Goal: Task Accomplishment & Management: Use online tool/utility

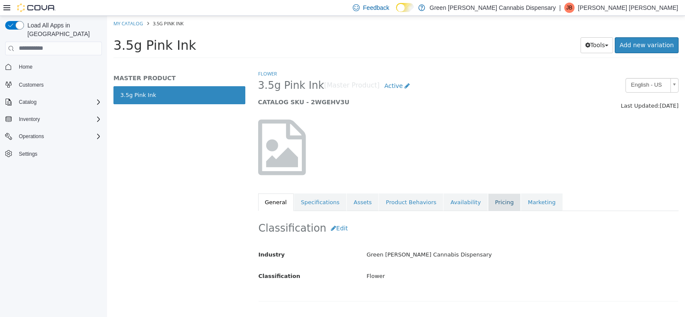
click at [488, 200] on link "Pricing" at bounding box center [504, 202] width 33 height 18
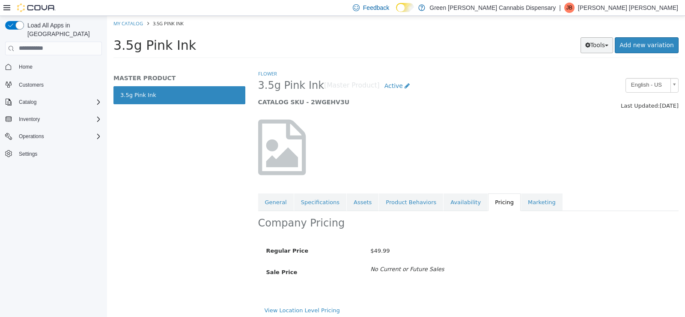
click at [604, 50] on button "Tools" at bounding box center [597, 45] width 33 height 16
click at [593, 78] on link "Print Labels" at bounding box center [579, 74] width 68 height 12
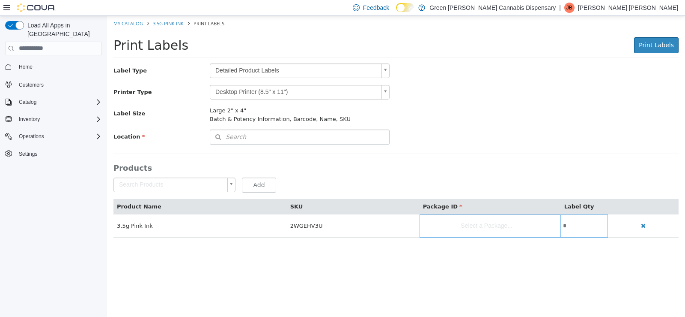
click at [384, 67] on body "Saving Bulk Changes... × My Catalog 3.5g Pink Ink Print Labels Print Labels Pri…" at bounding box center [396, 130] width 578 height 230
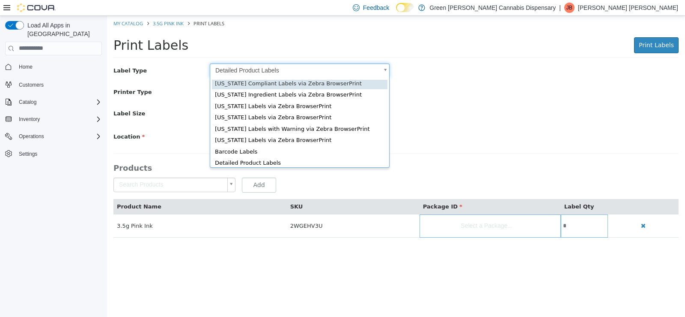
scroll to position [12, 0]
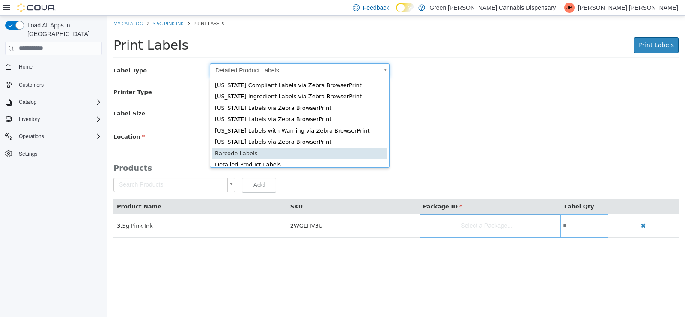
type input "*"
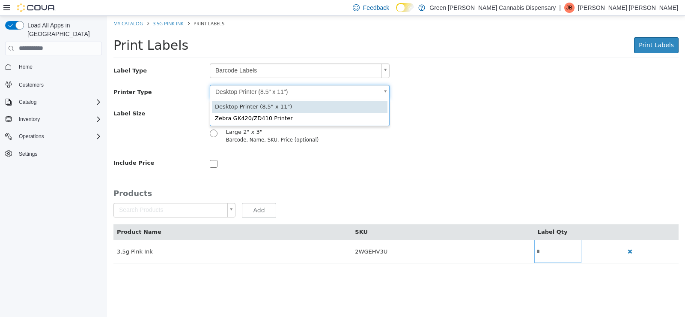
click at [386, 94] on body "Saving Bulk Changes... × My Catalog 3.5g Pink Ink Print Labels Print Labels Pri…" at bounding box center [396, 143] width 578 height 256
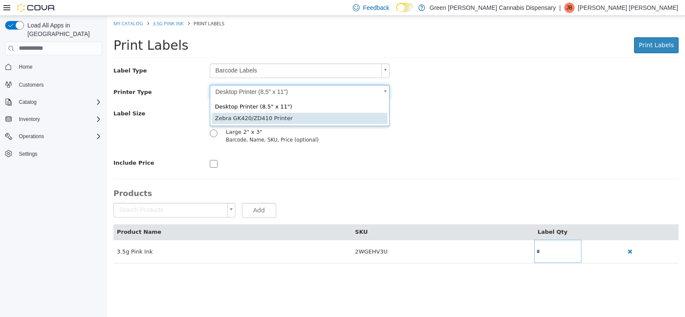
type input "*"
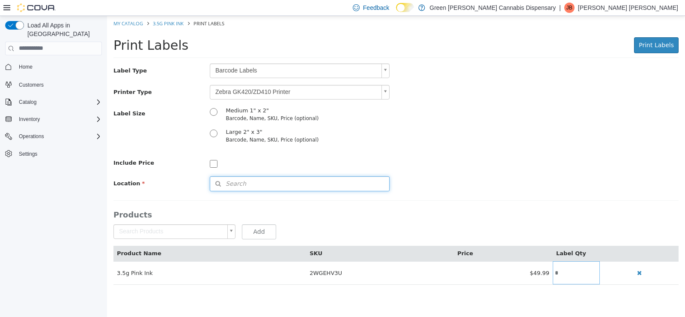
drag, startPoint x: 227, startPoint y: 182, endPoint x: 267, endPoint y: 181, distance: 39.9
click at [228, 183] on span "Search" at bounding box center [228, 183] width 36 height 9
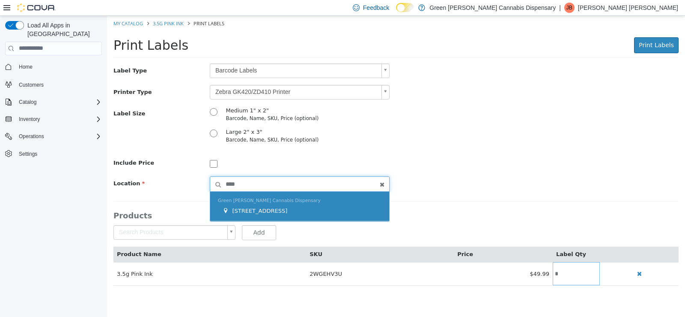
type input "****"
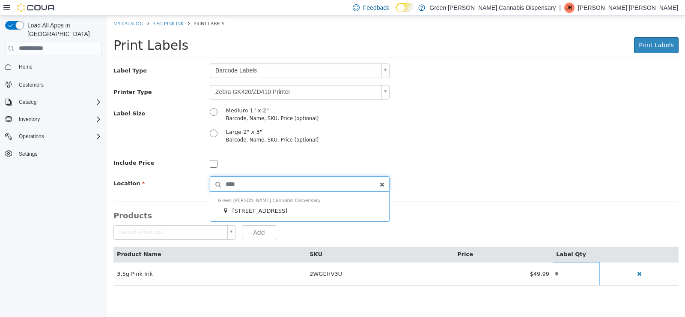
drag, startPoint x: 302, startPoint y: 213, endPoint x: 433, endPoint y: 222, distance: 130.5
click at [303, 213] on div "[STREET_ADDRESS]" at bounding box center [301, 210] width 159 height 9
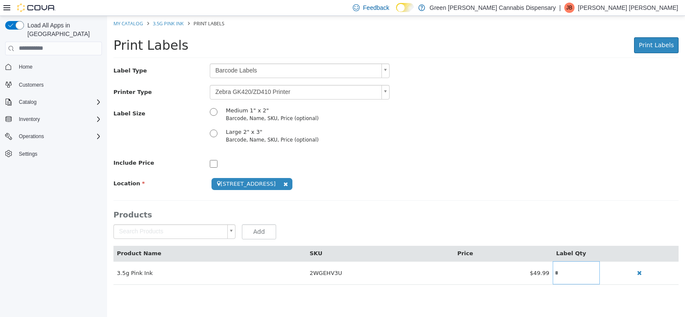
click at [610, 250] on th at bounding box center [639, 252] width 79 height 15
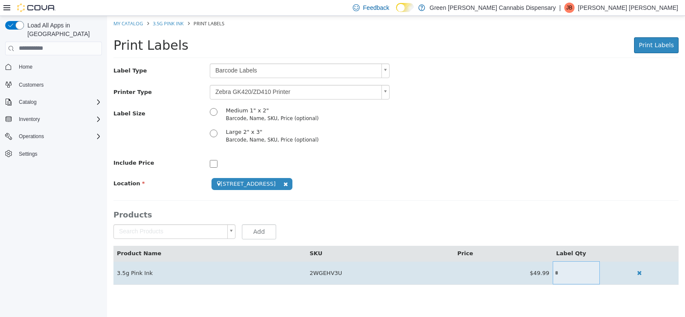
click at [570, 275] on input "*" at bounding box center [576, 272] width 47 height 6
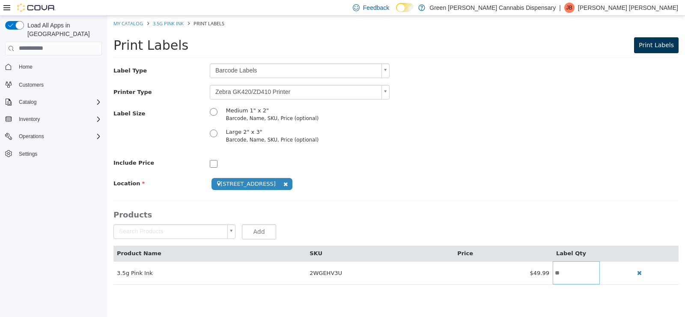
type input "**"
click at [658, 50] on button "Print Labels" at bounding box center [656, 45] width 45 height 16
